Goal: Transaction & Acquisition: Subscribe to service/newsletter

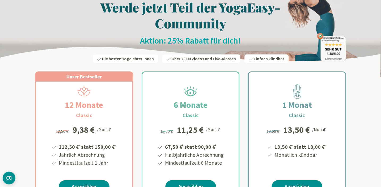
scroll to position [145, 0]
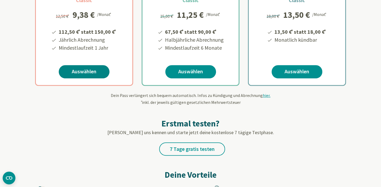
click at [87, 69] on link "Auswählen" at bounding box center [84, 71] width 51 height 13
